Goal: Information Seeking & Learning: Learn about a topic

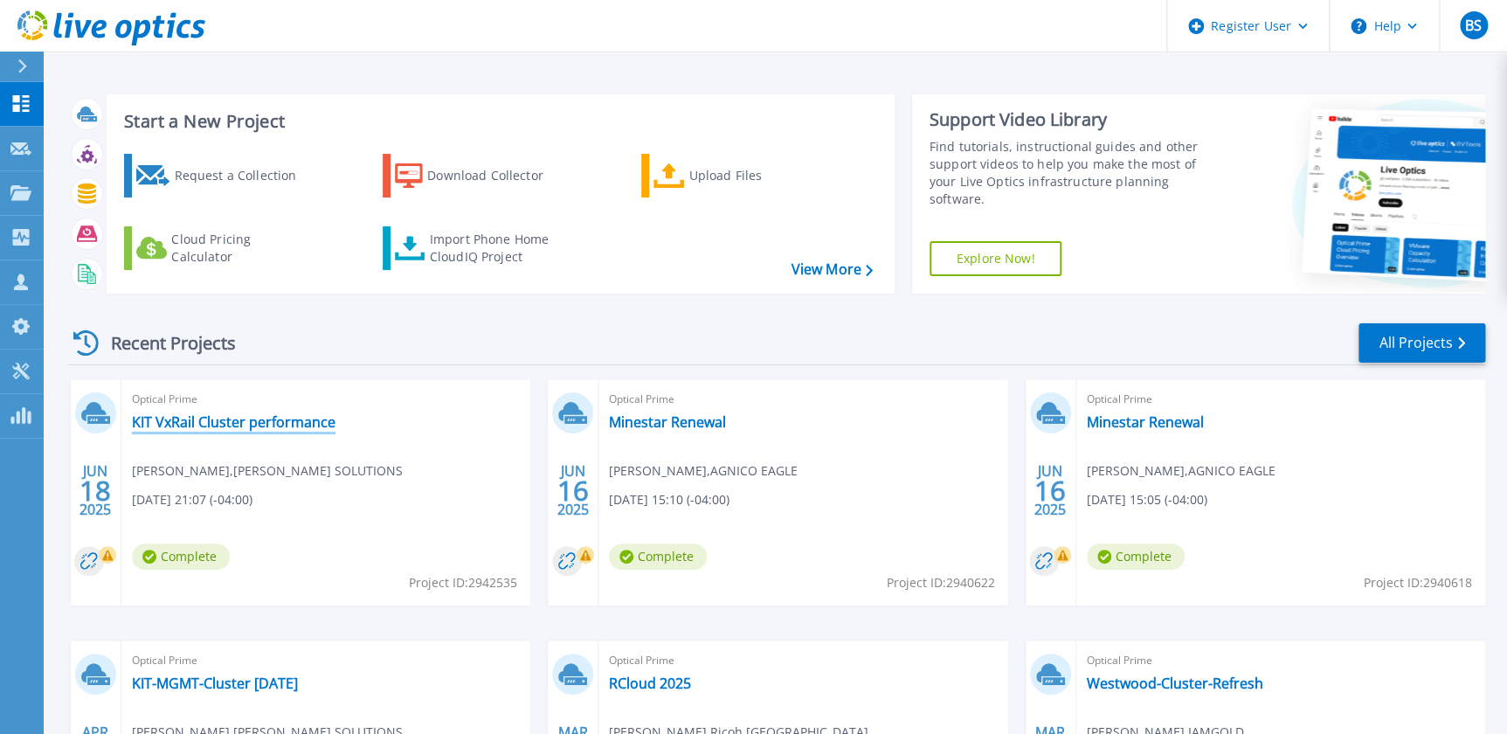
click at [287, 423] on link "KIT VxRail Cluster performance" at bounding box center [234, 421] width 204 height 17
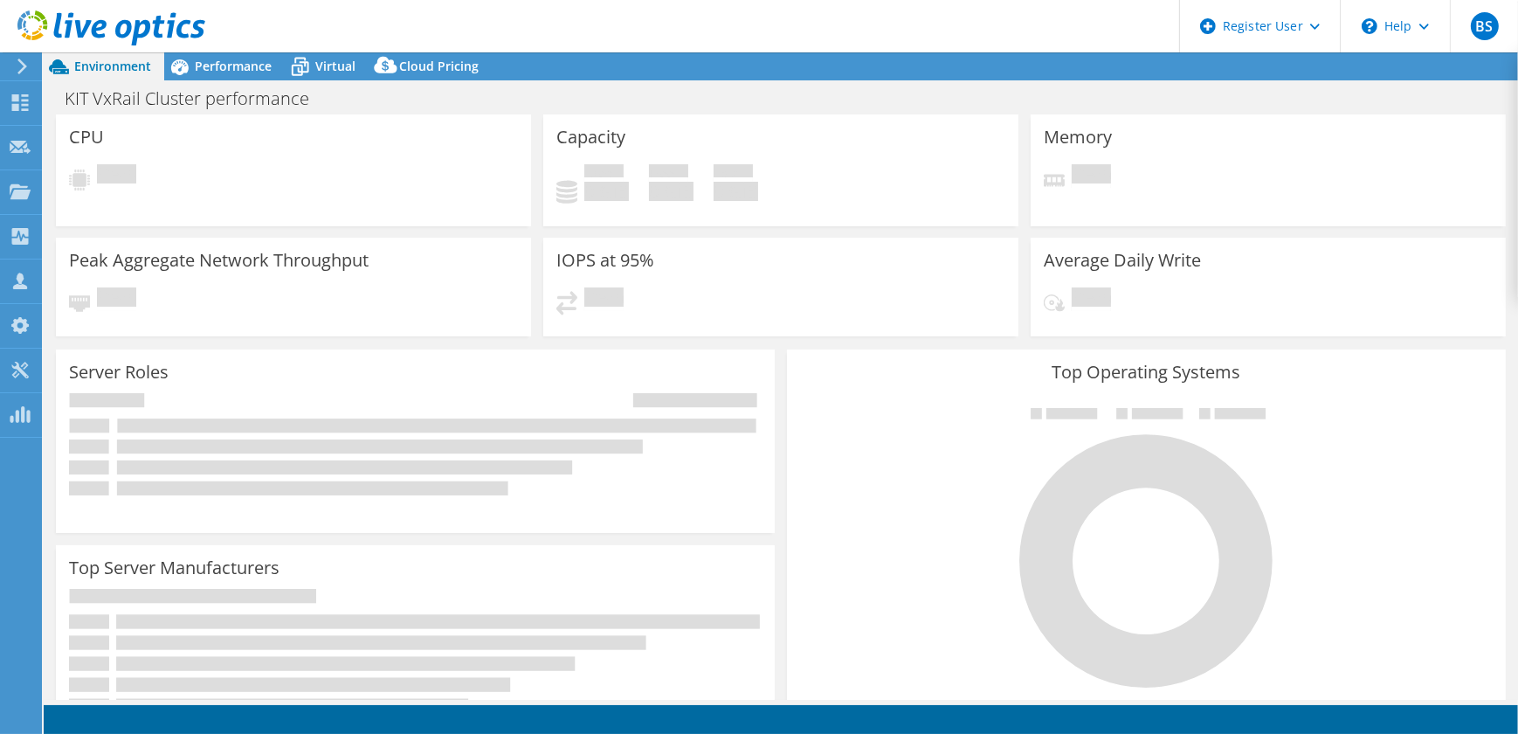
select select "USD"
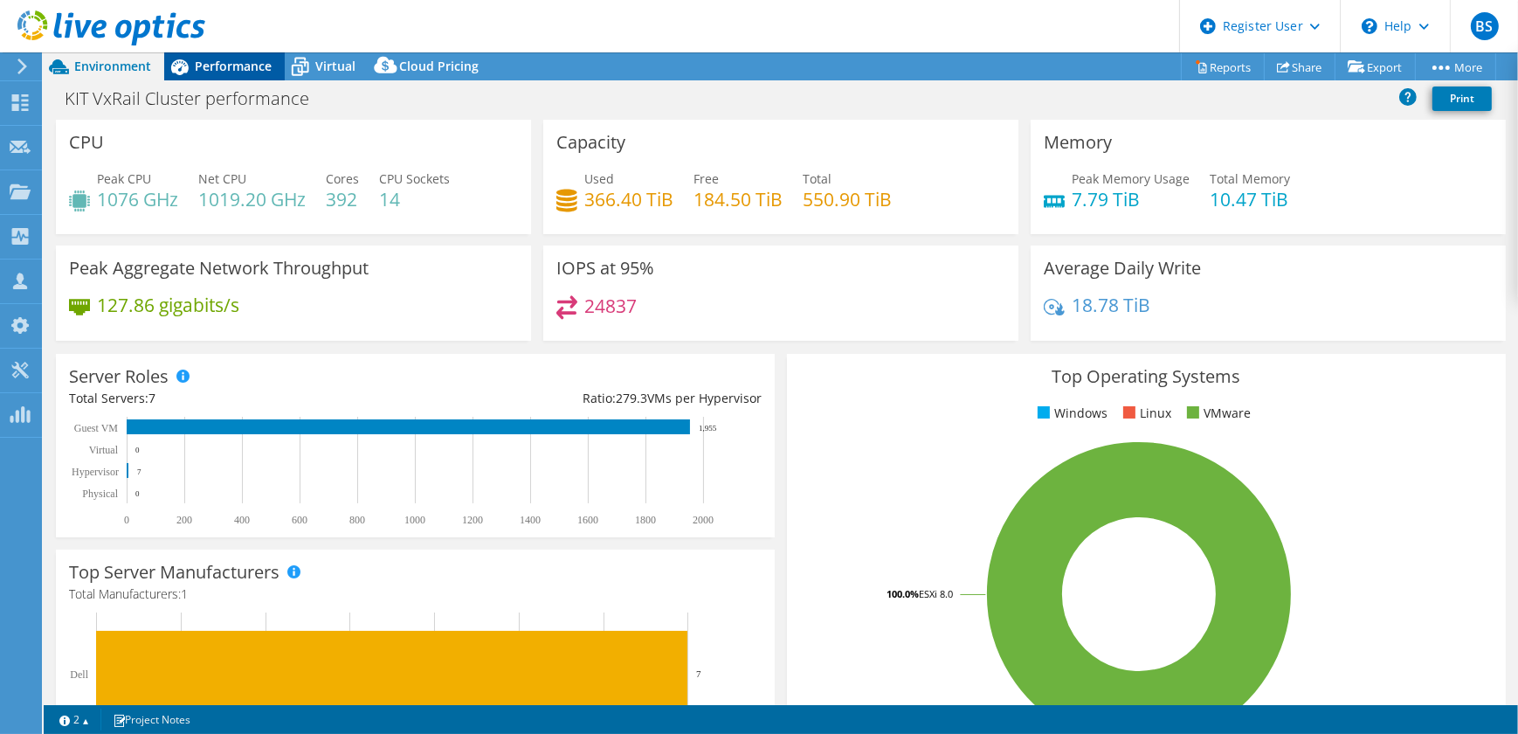
click at [223, 70] on span "Performance" at bounding box center [233, 66] width 77 height 17
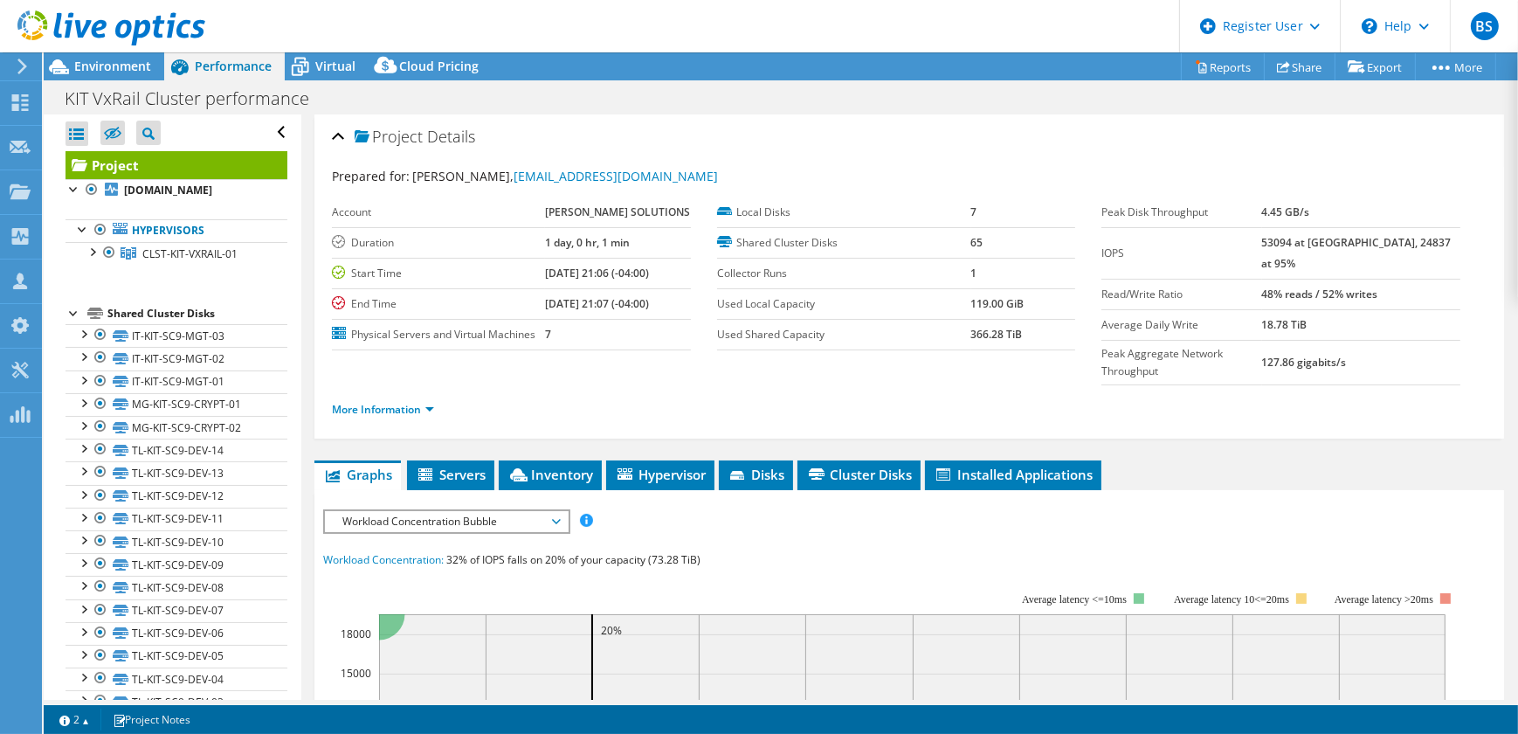
click at [401, 400] on li "More Information" at bounding box center [388, 409] width 113 height 19
click at [393, 402] on link "More Information" at bounding box center [383, 409] width 102 height 15
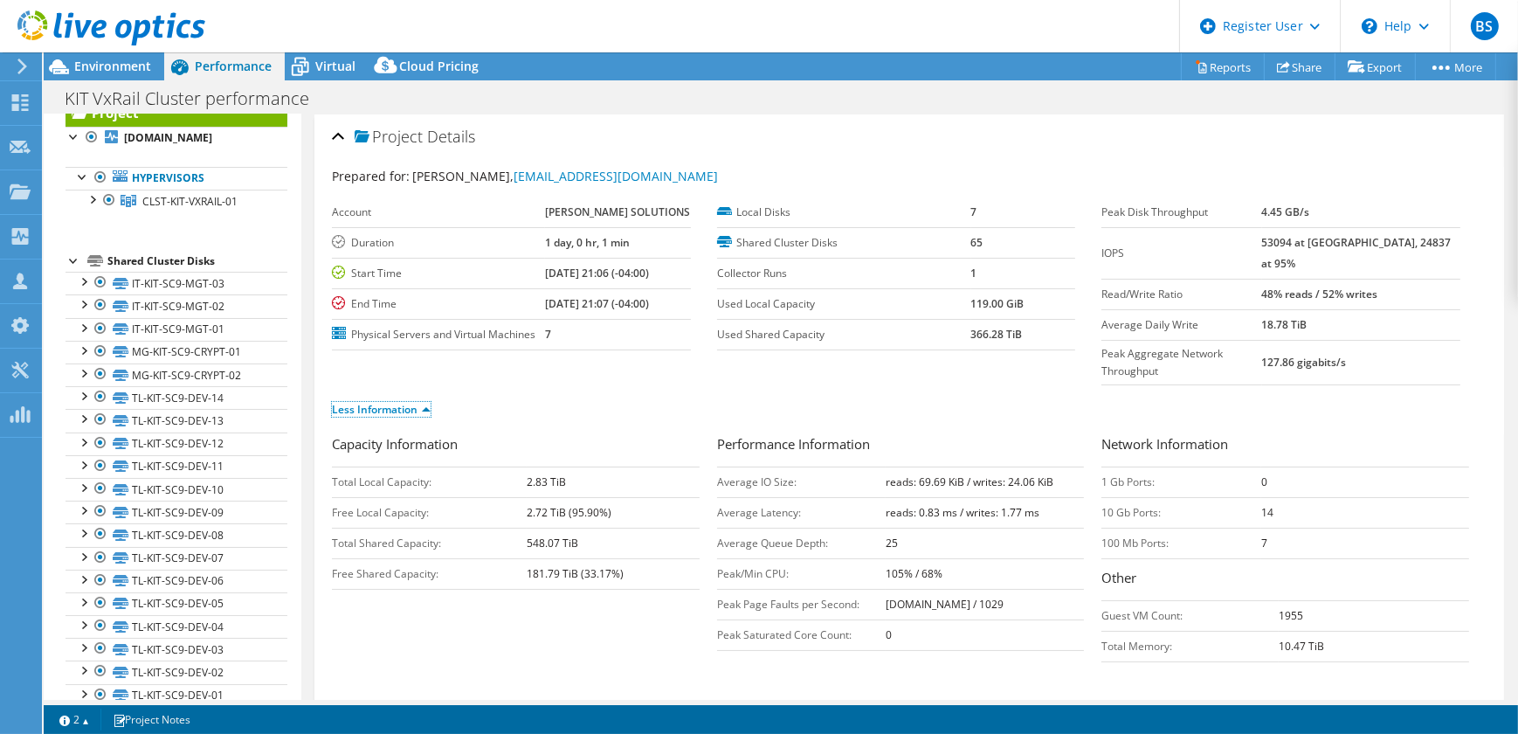
scroll to position [52, 0]
click at [92, 207] on div at bounding box center [91, 198] width 17 height 17
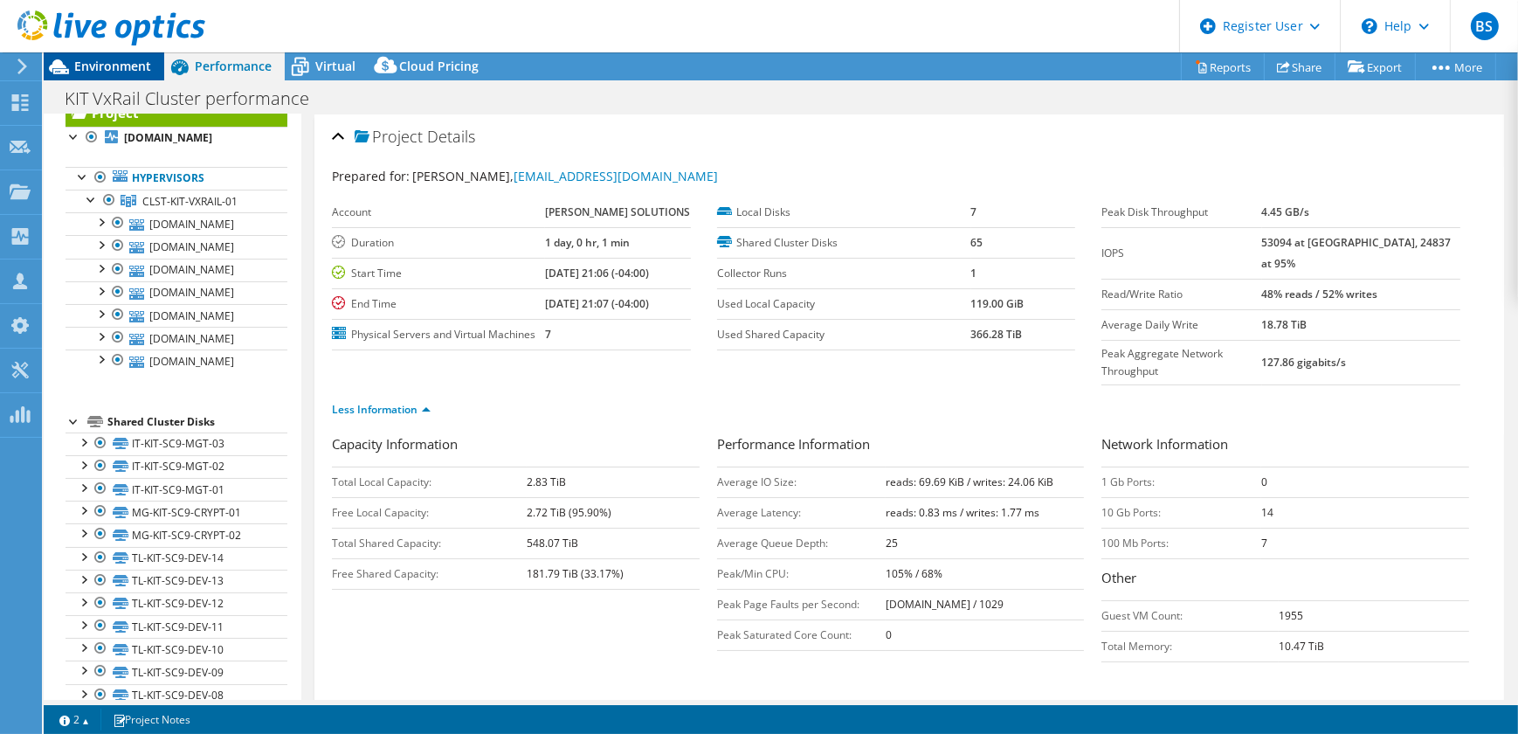
click at [99, 72] on span "Environment" at bounding box center [112, 66] width 77 height 17
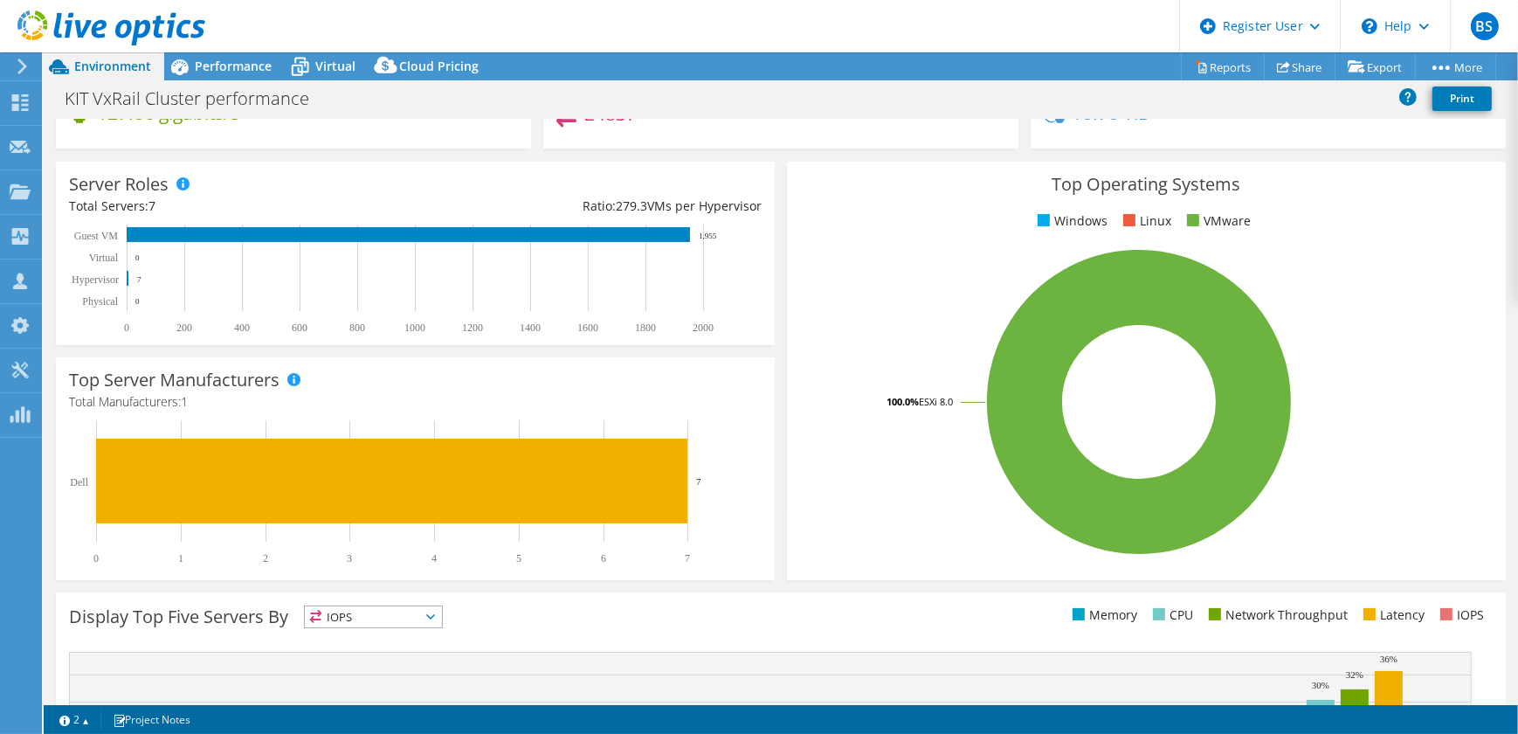
scroll to position [0, 0]
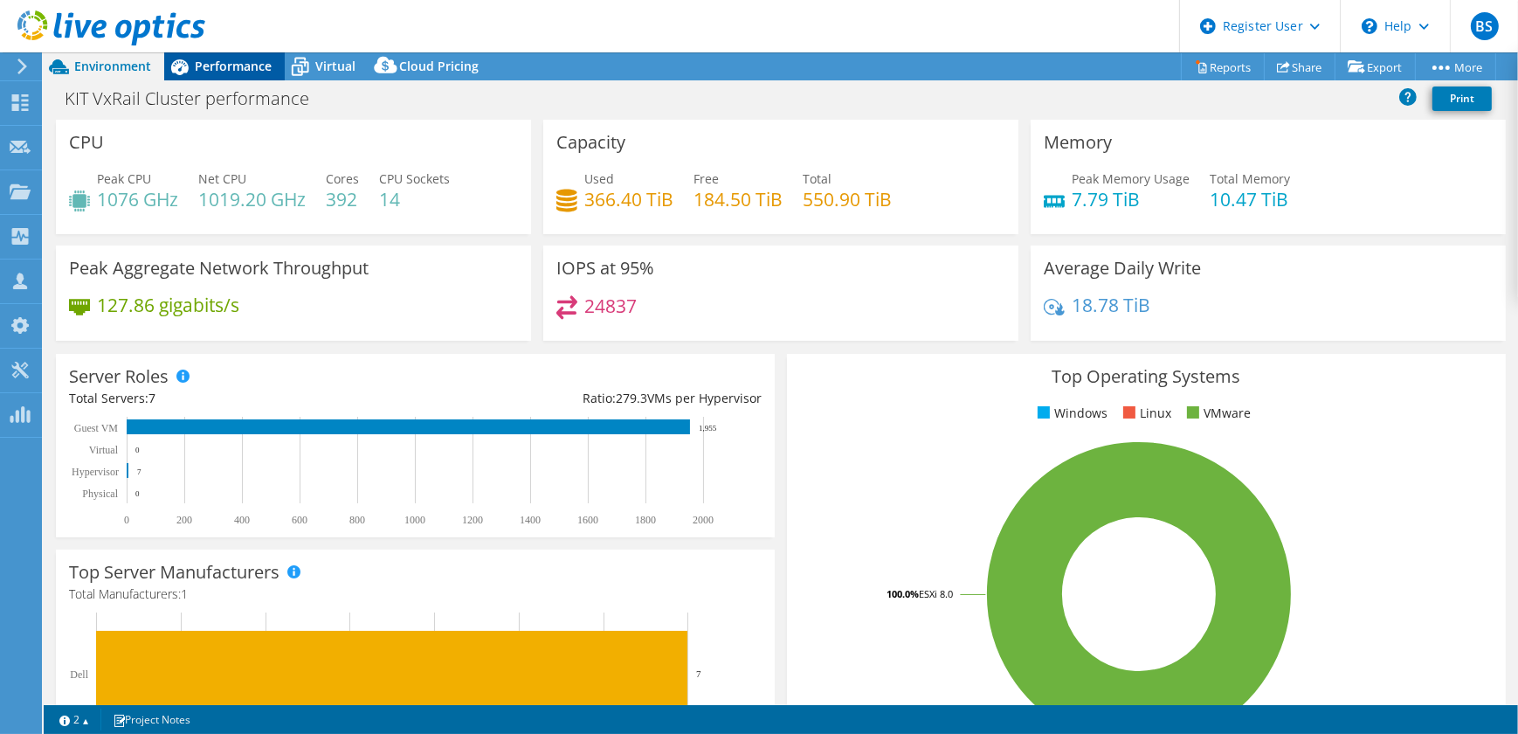
click at [195, 70] on span "Performance" at bounding box center [233, 66] width 77 height 17
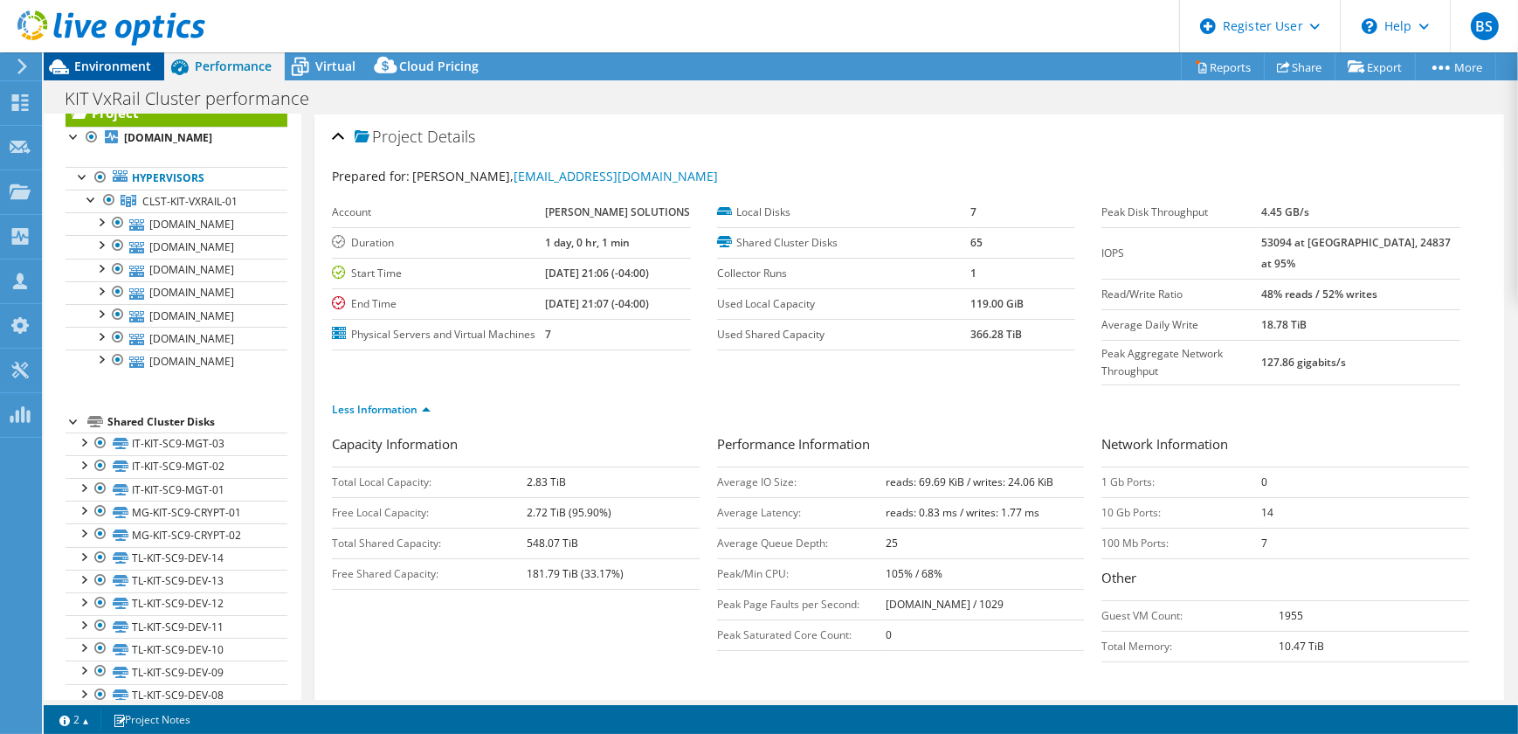
click at [98, 71] on span "Environment" at bounding box center [112, 66] width 77 height 17
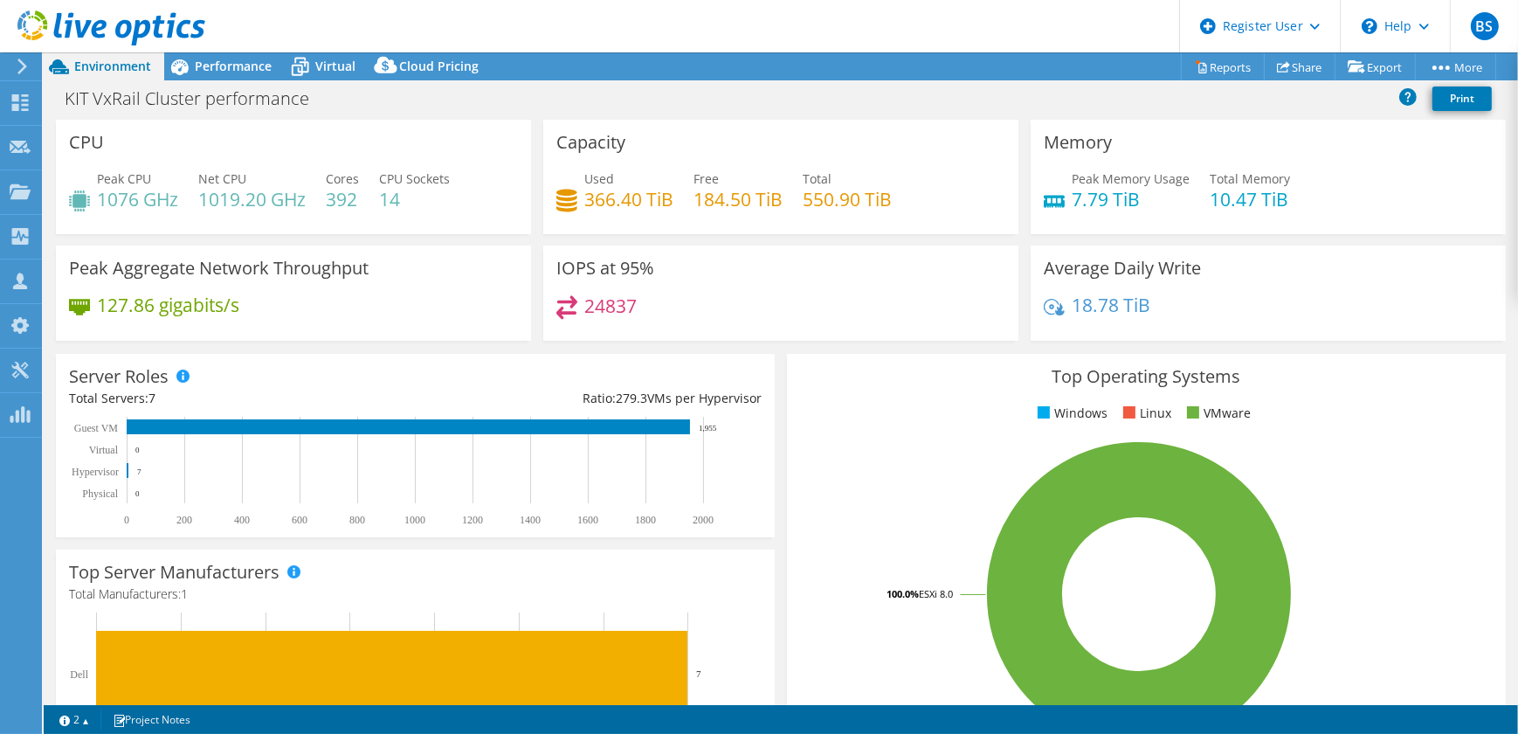
click at [10, 72] on div at bounding box center [19, 67] width 19 height 16
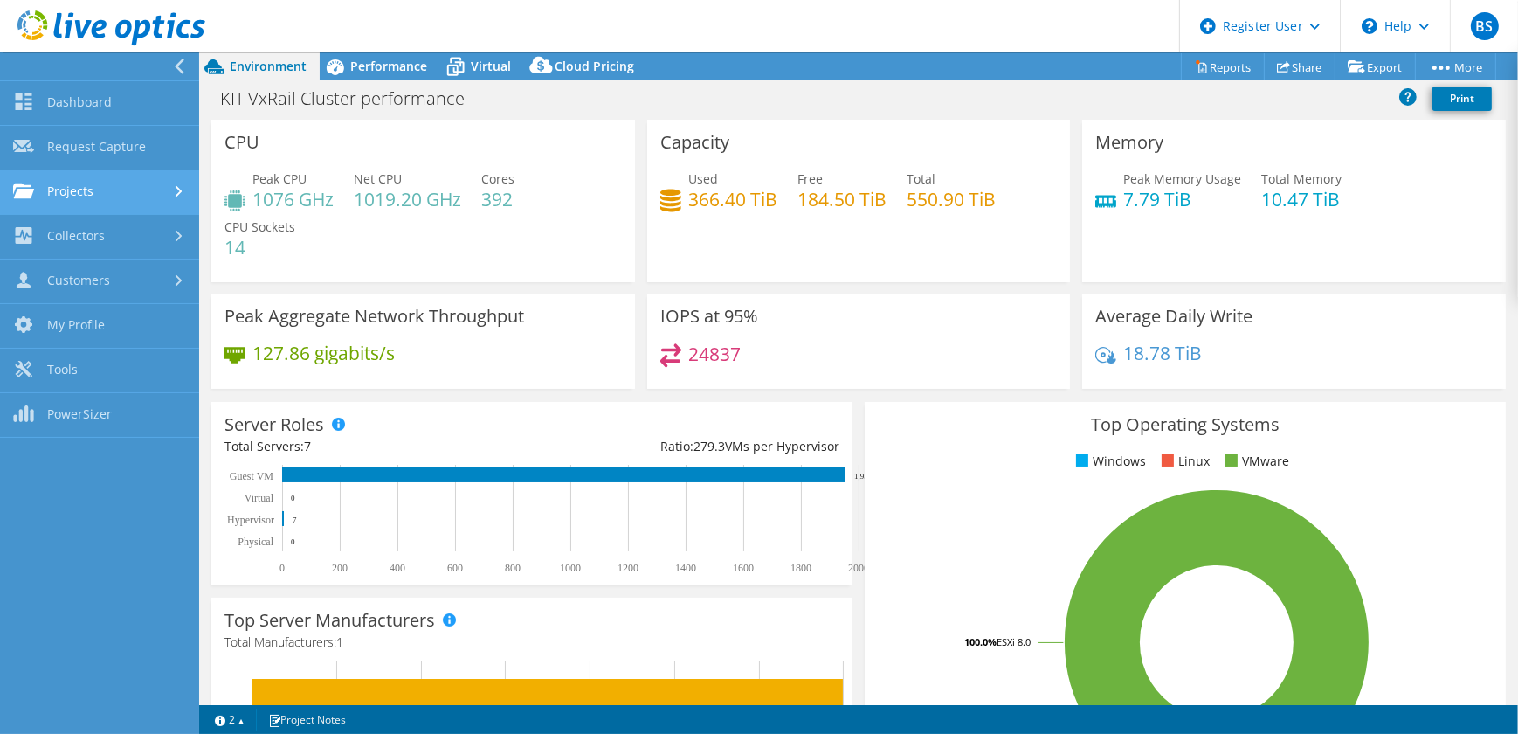
click at [76, 197] on link "Projects" at bounding box center [99, 192] width 199 height 45
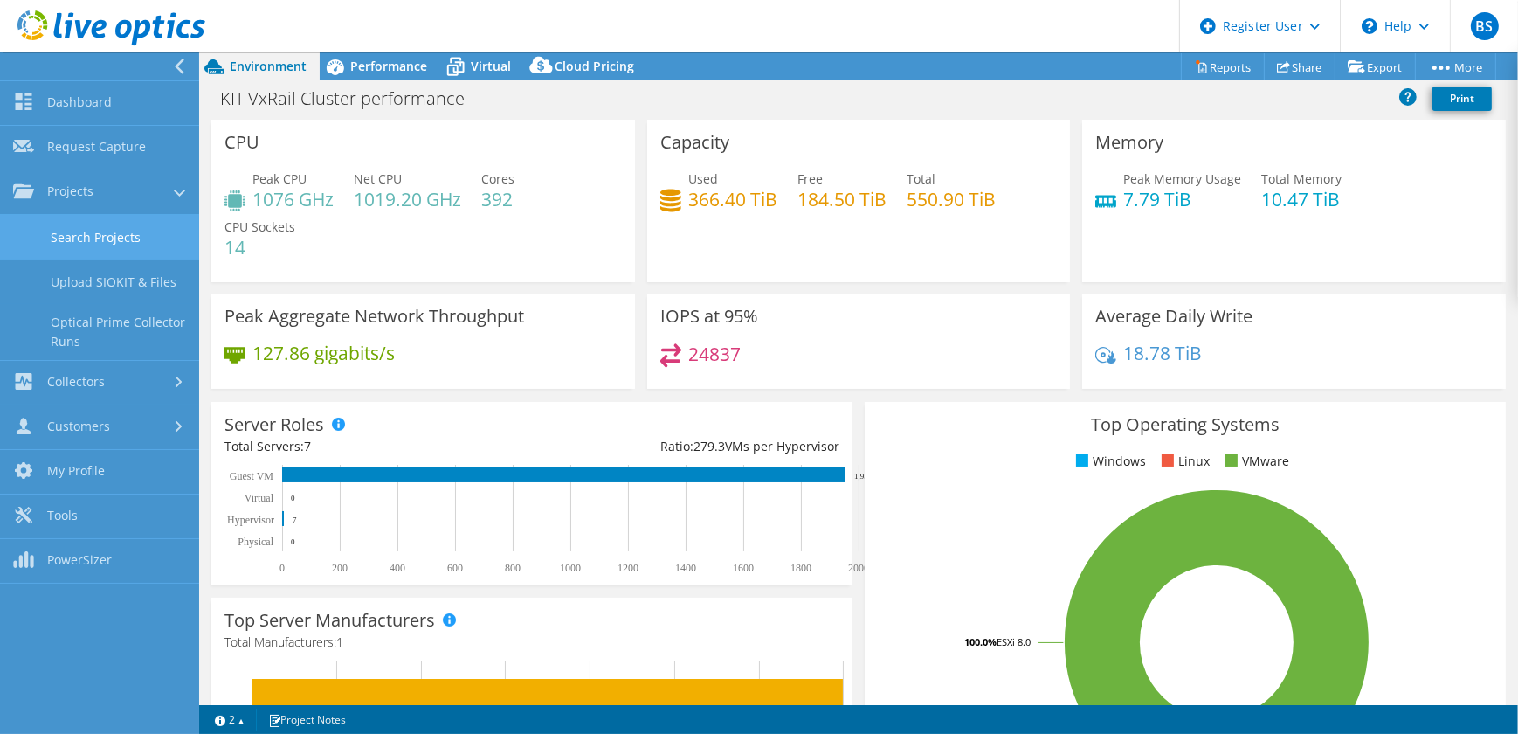
click at [112, 245] on link "Search Projects" at bounding box center [99, 237] width 199 height 45
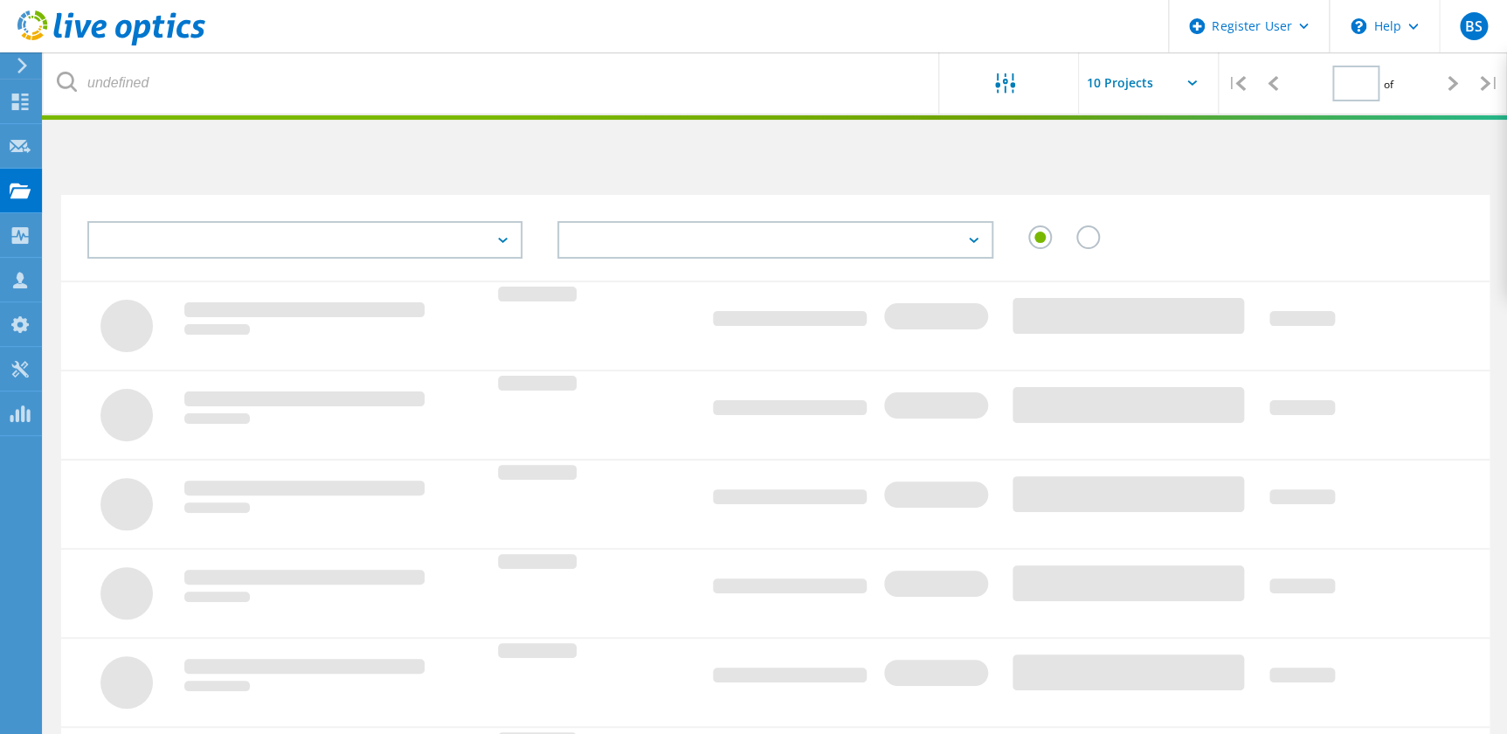
type input "1"
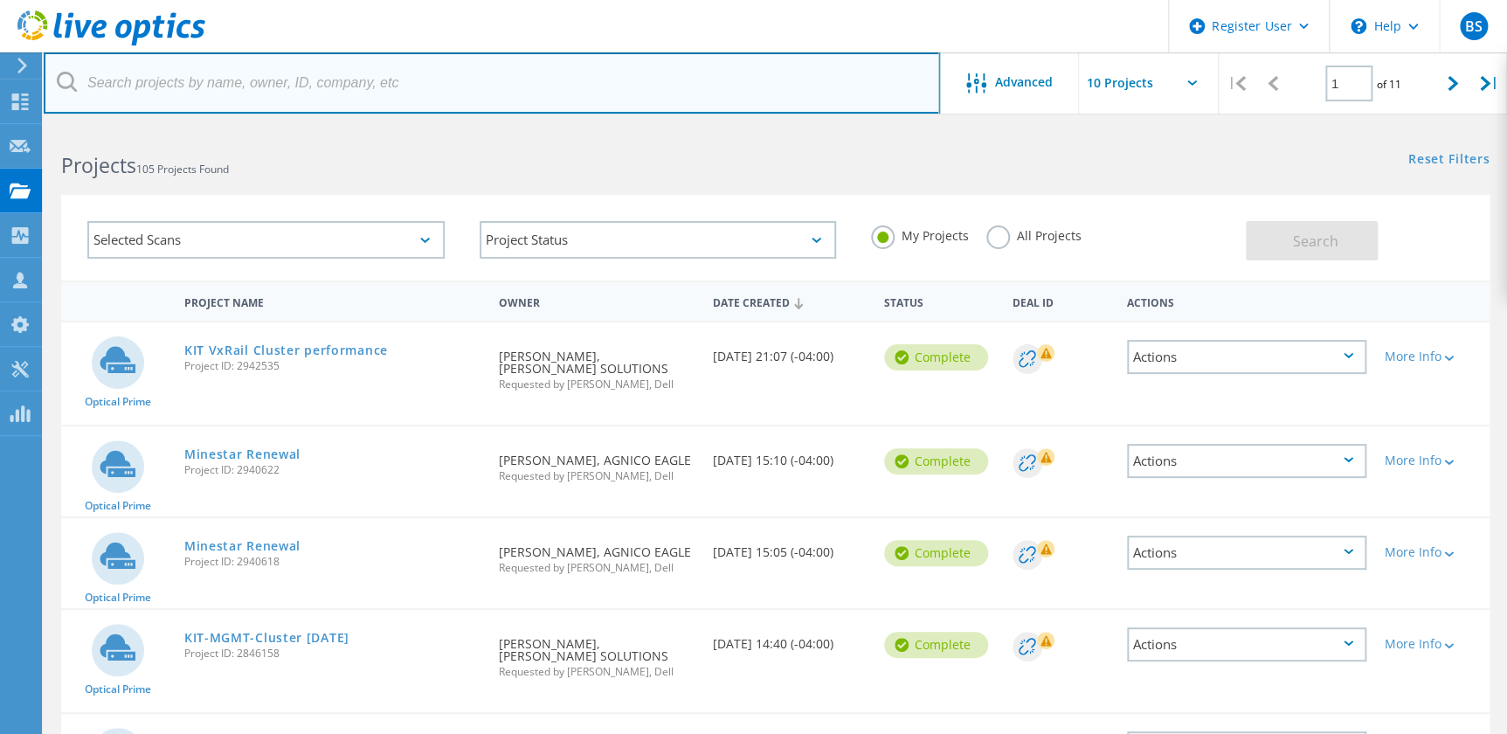
click at [511, 75] on input "text" at bounding box center [492, 82] width 896 height 61
paste input "2811642"
type input "2811642"
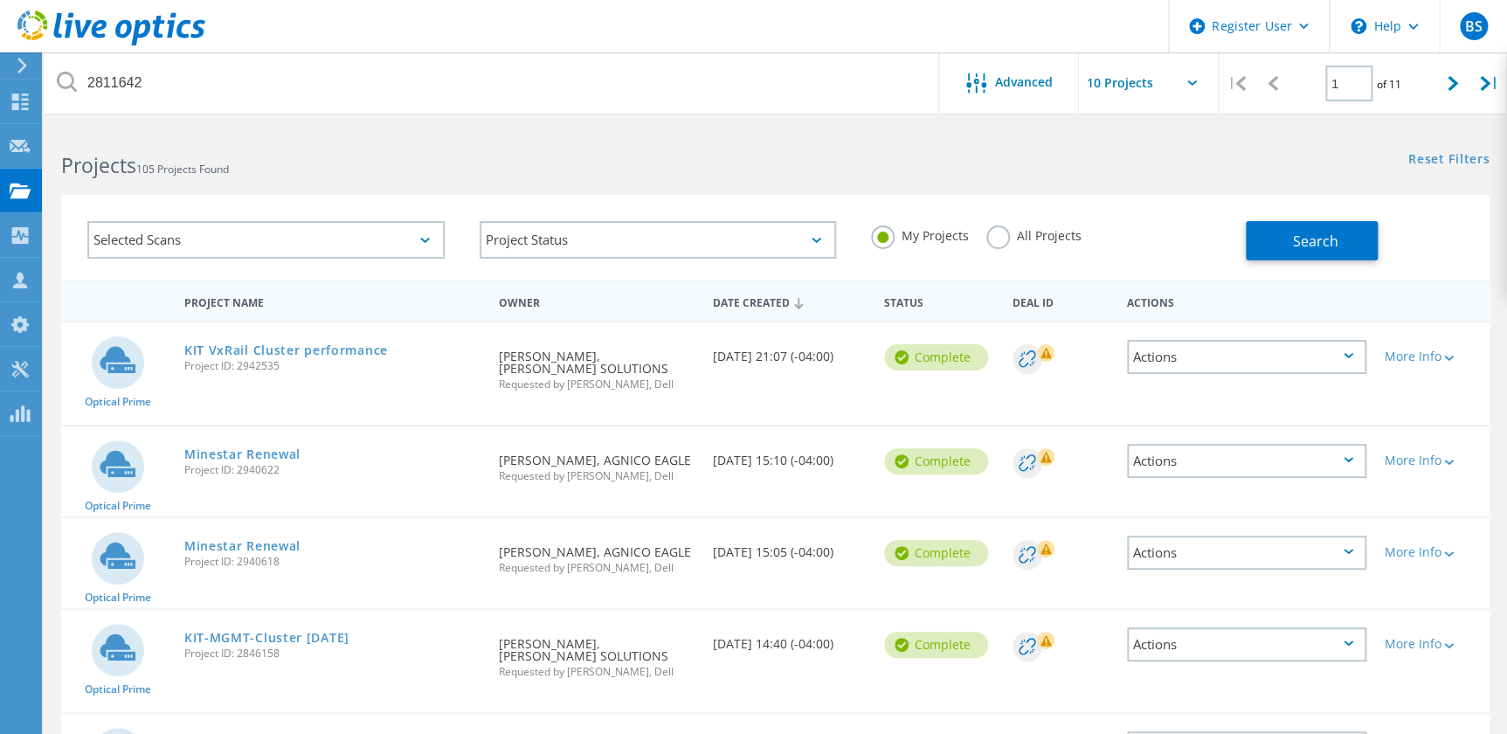
click at [986, 232] on label "All Projects" at bounding box center [1033, 233] width 95 height 17
click at [0, 0] on input "All Projects" at bounding box center [0, 0] width 0 height 0
click at [1302, 243] on span "Search" at bounding box center [1314, 241] width 45 height 19
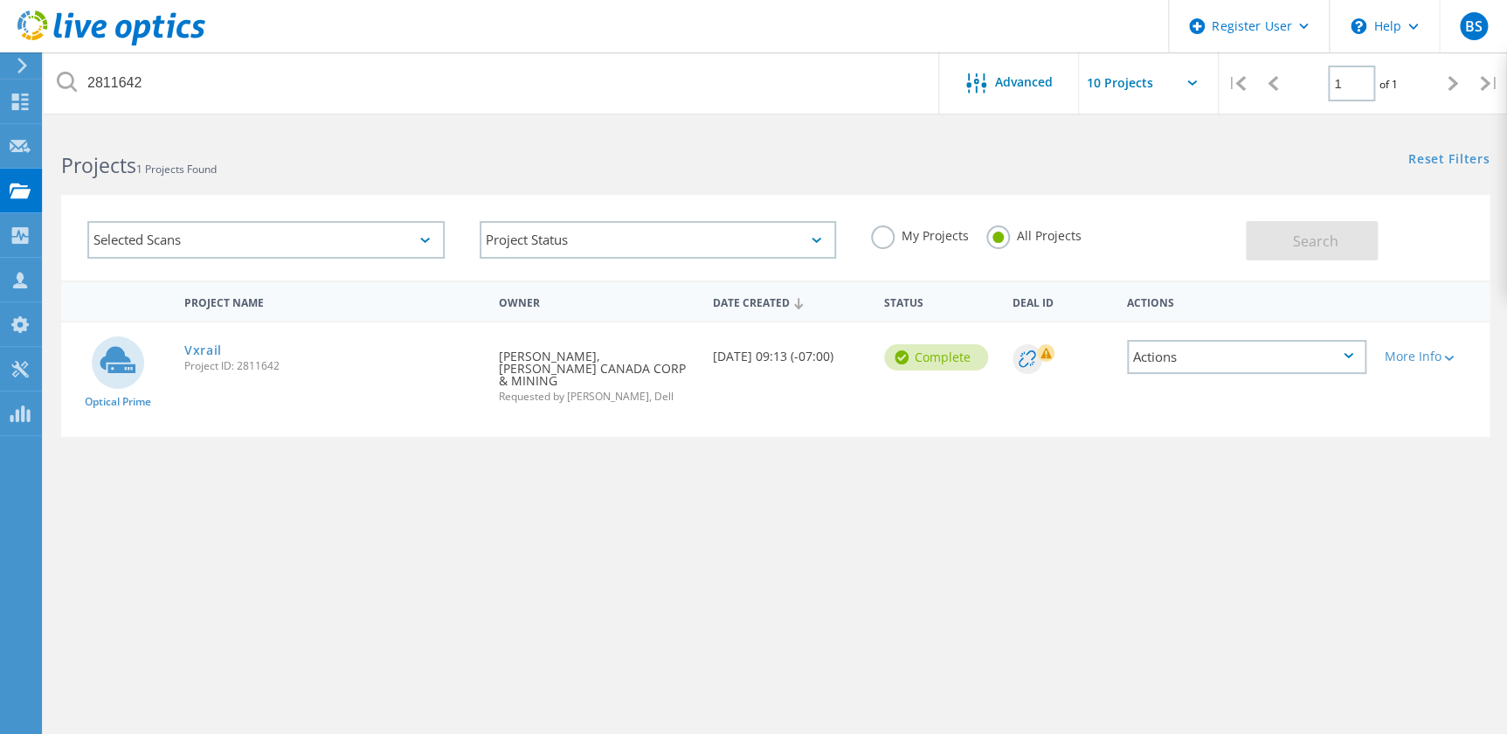
click at [195, 361] on span "Project ID: 2811642" at bounding box center [332, 366] width 297 height 10
click at [192, 354] on link "Vxrail" at bounding box center [203, 350] width 38 height 12
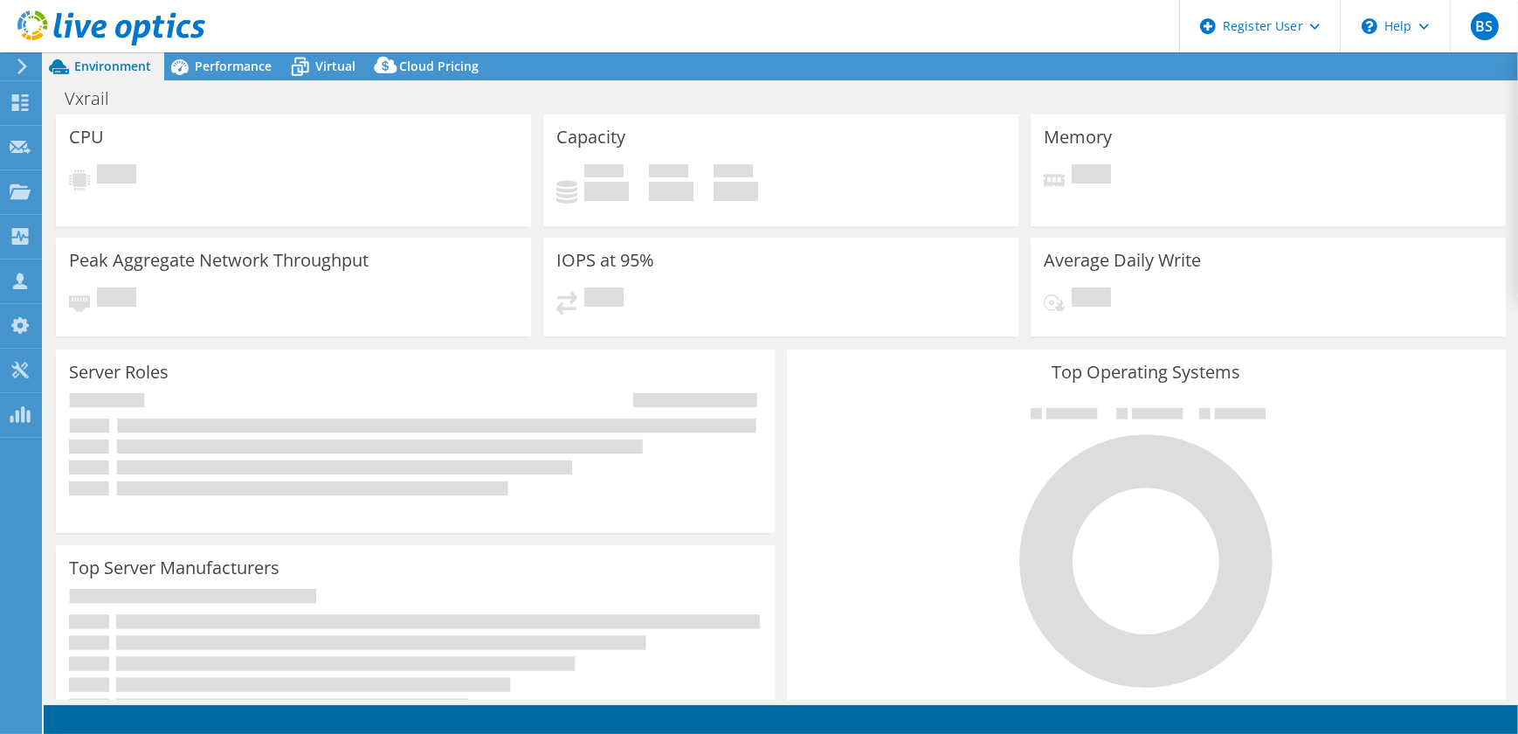
select select "[GEOGRAPHIC_DATA]"
select select "USD"
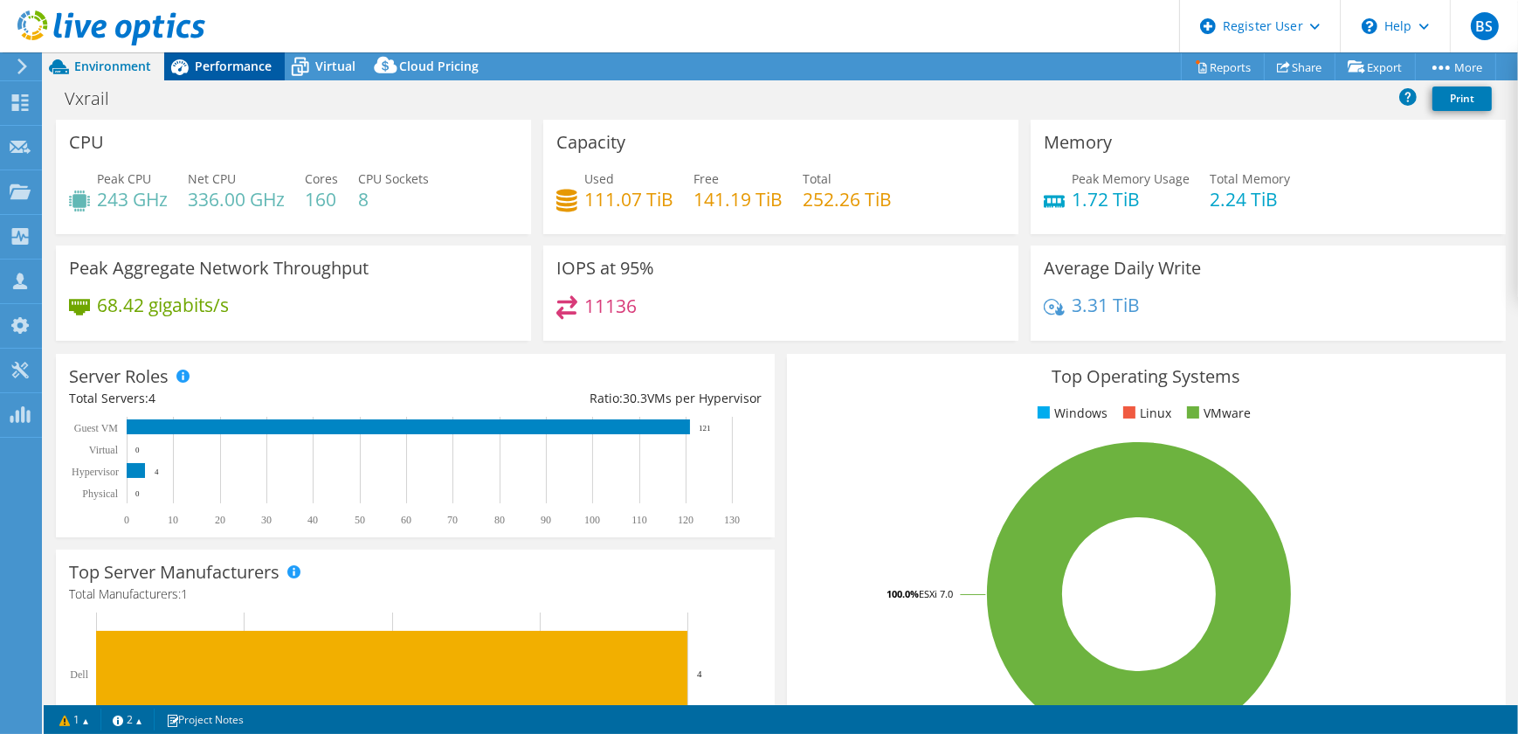
click at [227, 70] on span "Performance" at bounding box center [233, 66] width 77 height 17
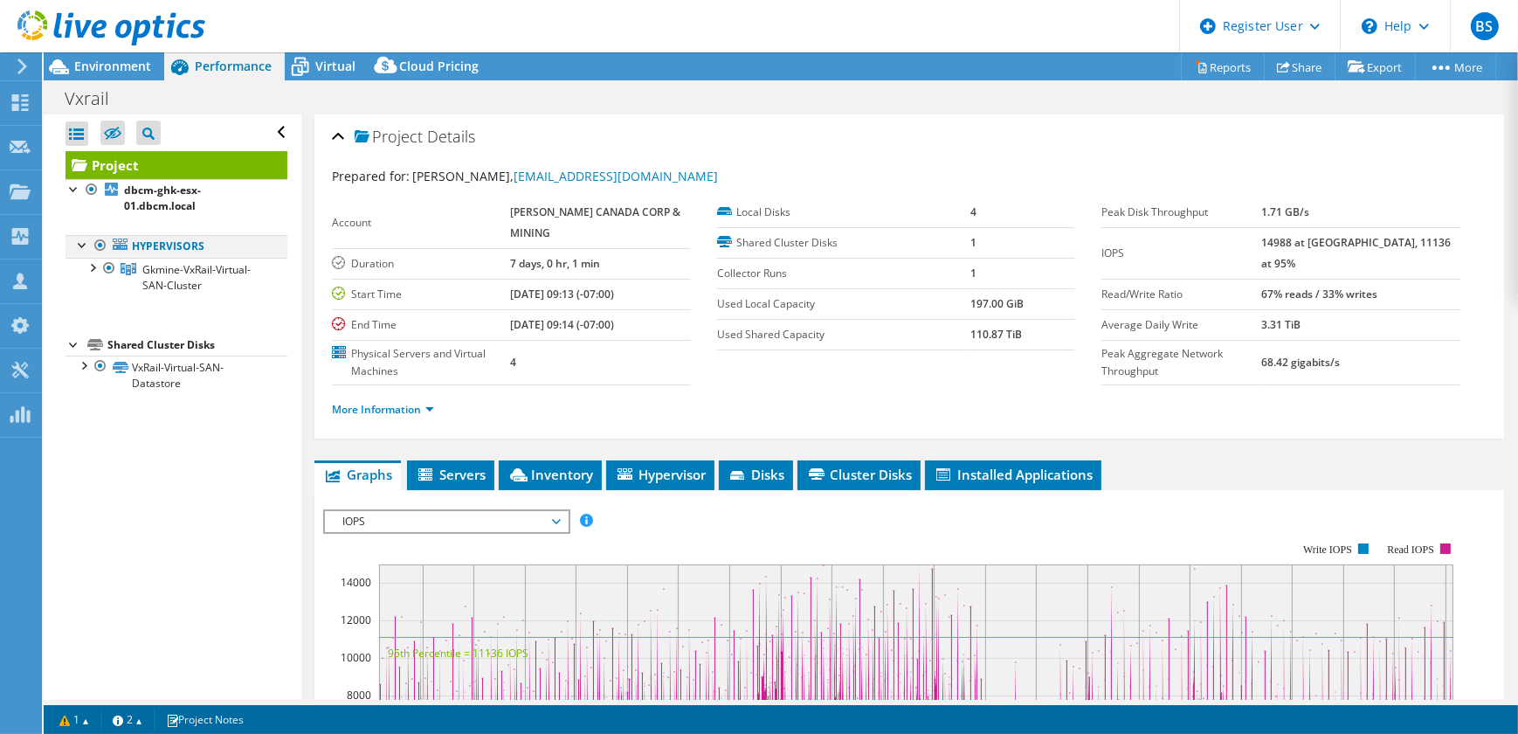
click at [78, 245] on div at bounding box center [82, 243] width 17 height 17
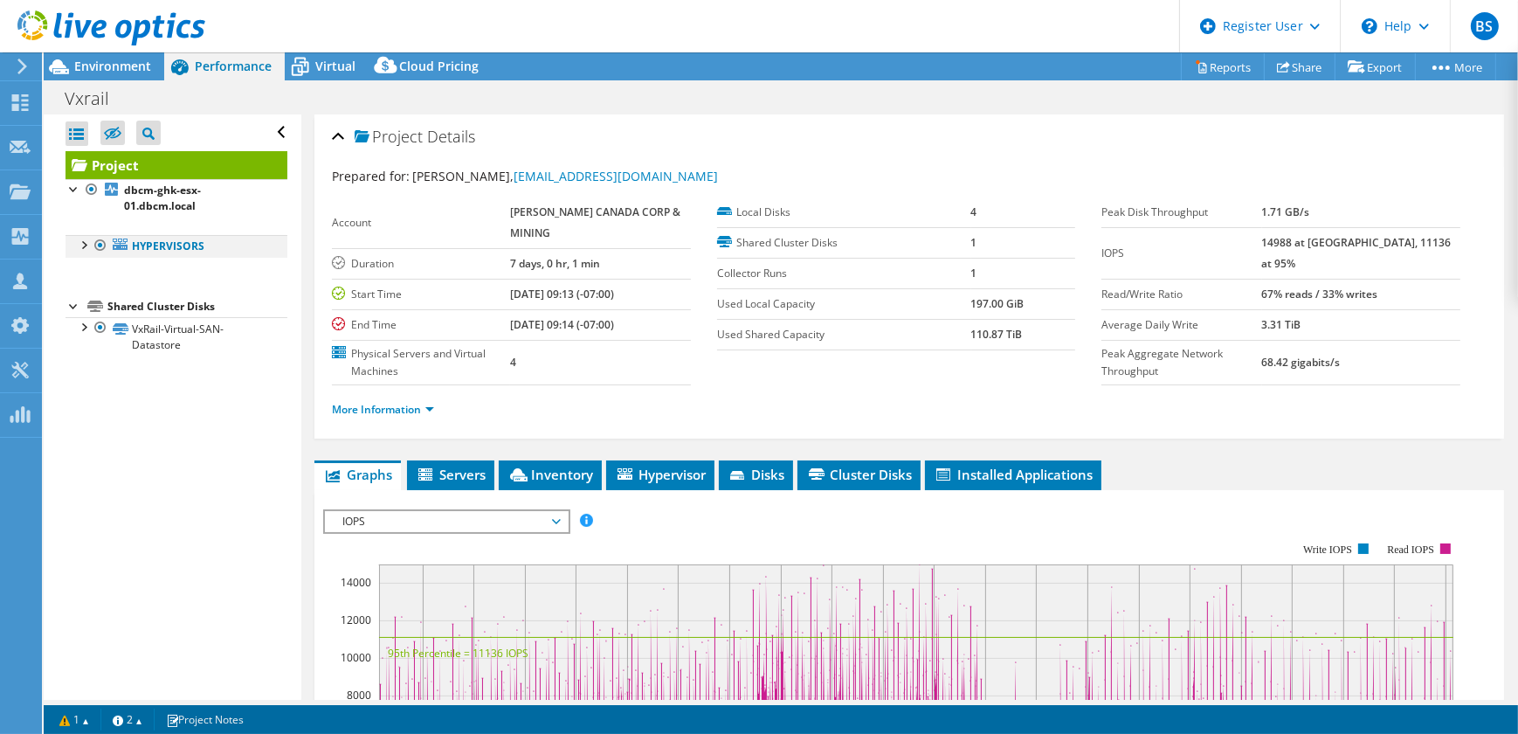
click at [82, 252] on div at bounding box center [82, 243] width 17 height 17
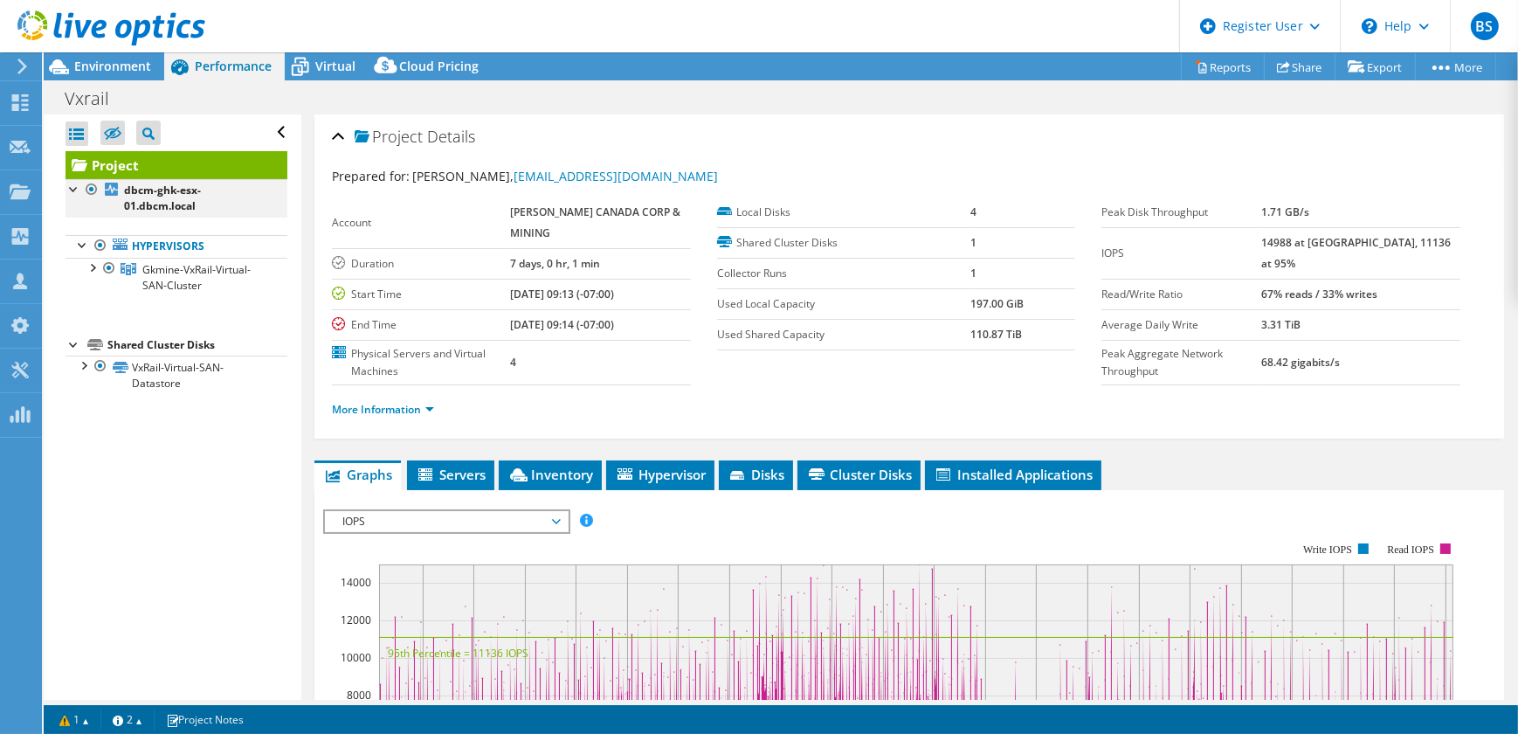
click at [73, 190] on div at bounding box center [74, 187] width 17 height 17
click at [72, 192] on div at bounding box center [74, 187] width 17 height 17
click at [409, 408] on link "More Information" at bounding box center [383, 409] width 102 height 15
